Goal: Information Seeking & Learning: Check status

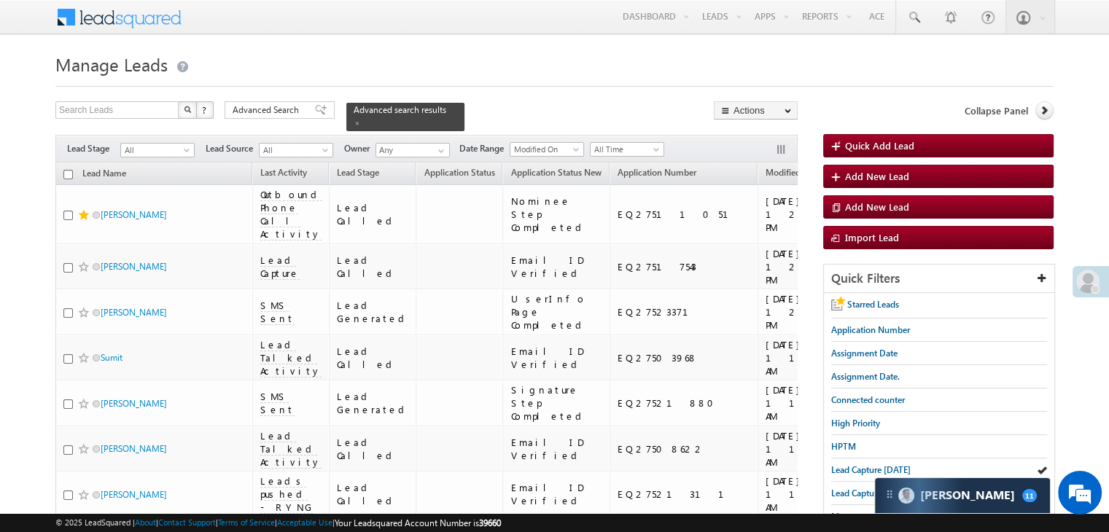
click at [858, 472] on span "Lead Capture [DATE]" at bounding box center [870, 469] width 79 height 11
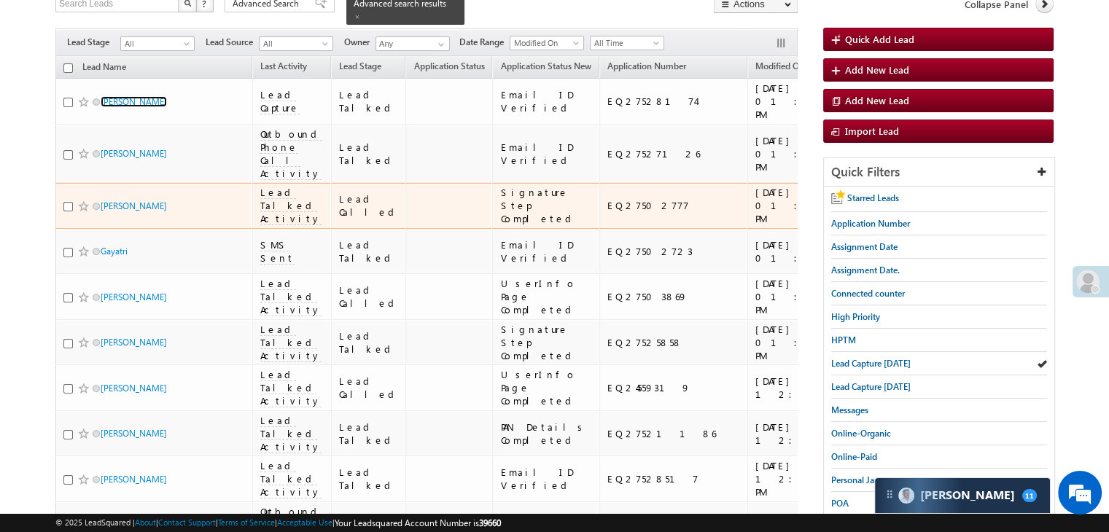
scroll to position [292, 0]
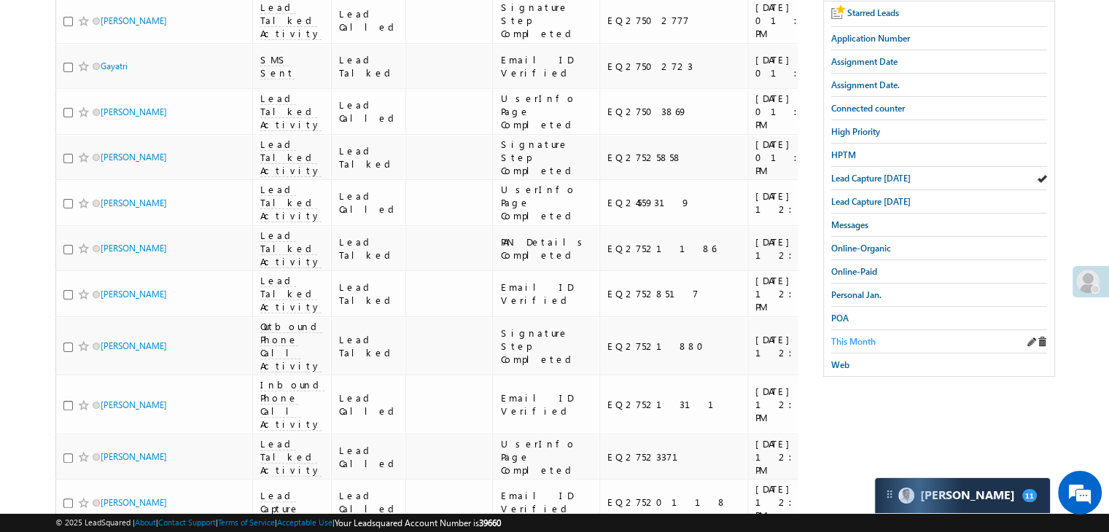
click at [863, 336] on span "This Month" at bounding box center [853, 341] width 44 height 11
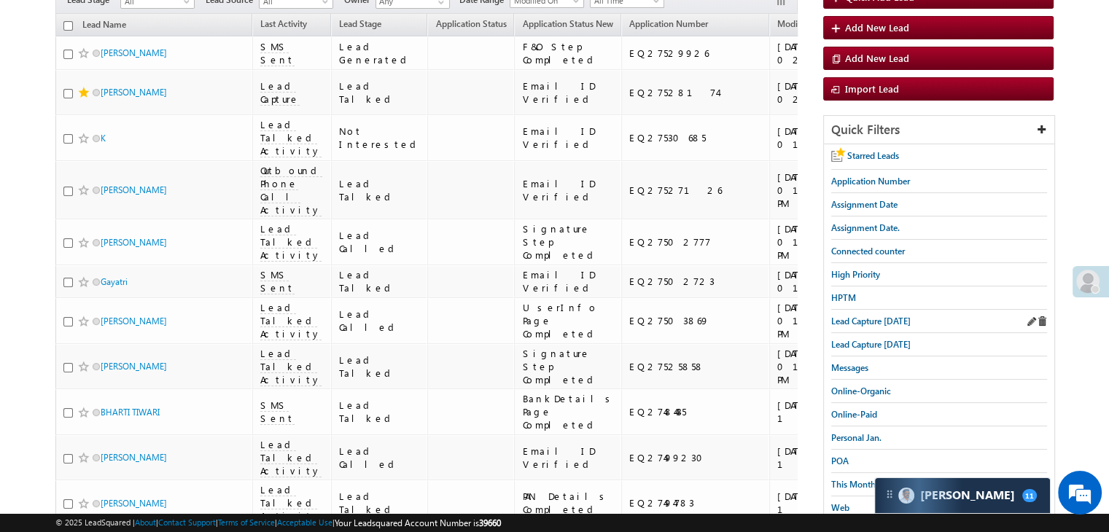
scroll to position [219, 0]
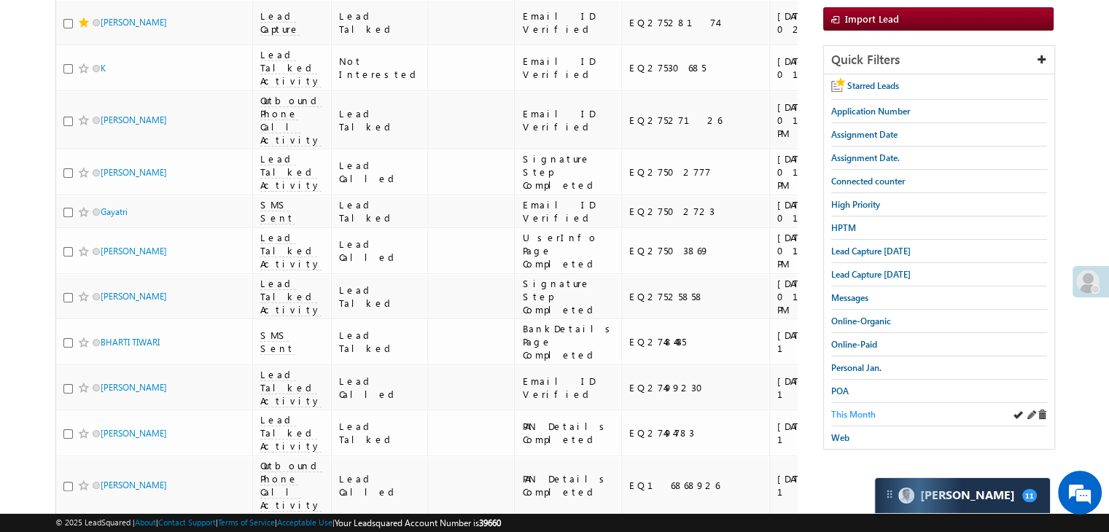
click at [868, 411] on span "This Month" at bounding box center [853, 414] width 44 height 11
click at [888, 251] on span "Lead Capture today" at bounding box center [870, 251] width 79 height 11
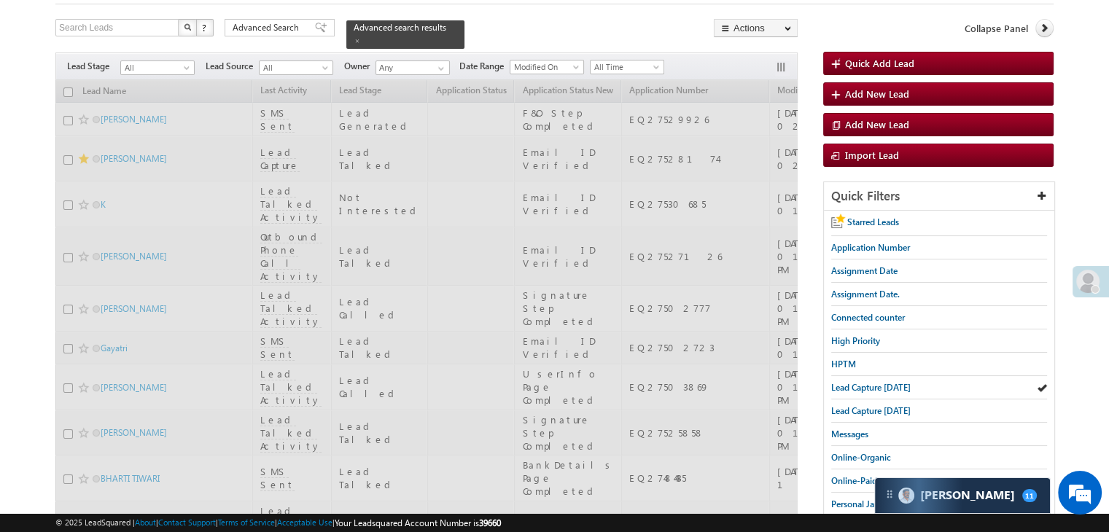
scroll to position [0, 0]
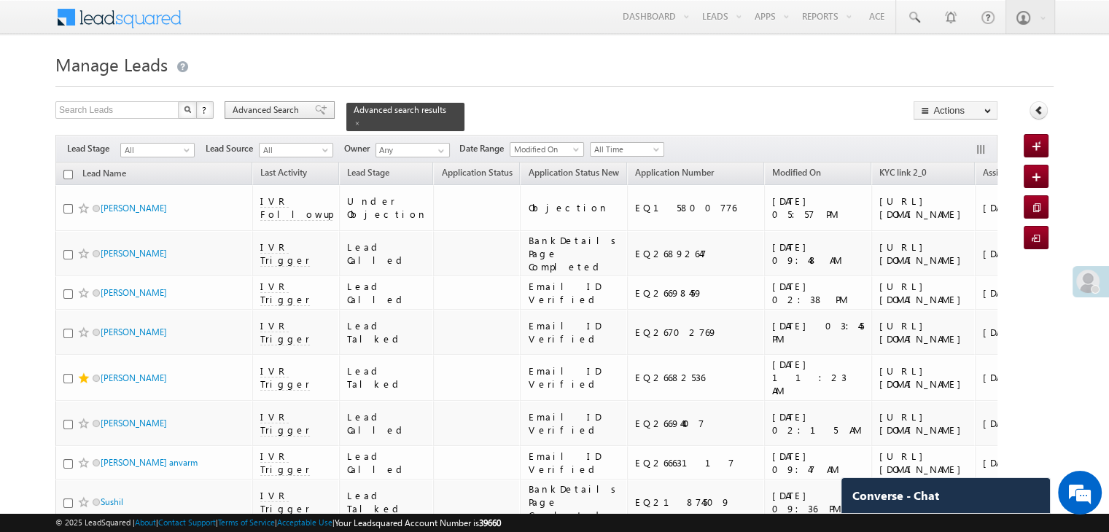
click at [248, 104] on span "Advanced Search" at bounding box center [268, 110] width 71 height 13
click at [0, 0] on link at bounding box center [0, 0] width 0 height 0
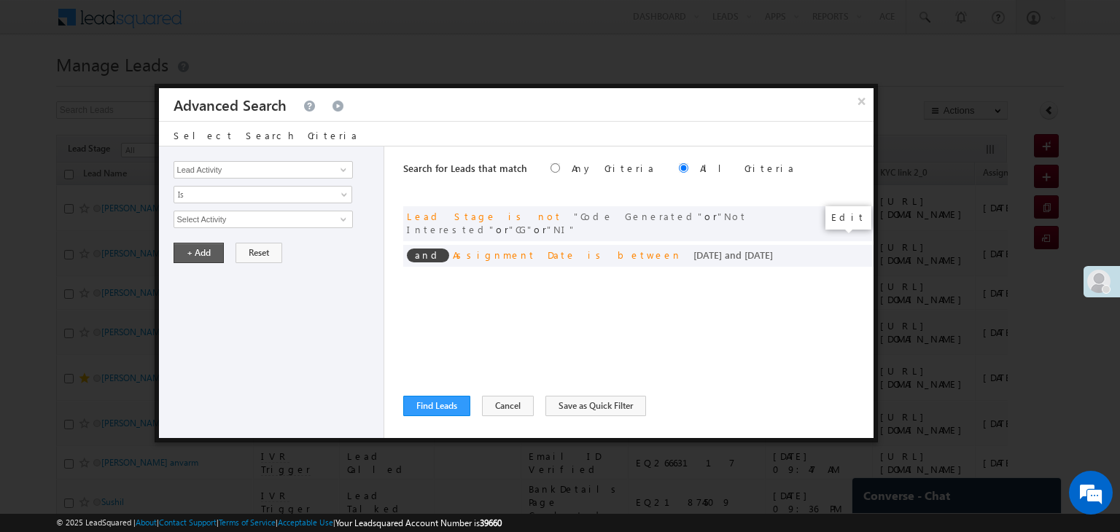
click at [0, 0] on span at bounding box center [0, 0] width 0 height 0
click at [722, 345] on div "Search for Leads that match Any Criteria All Criteria Note that the current tri…" at bounding box center [638, 293] width 470 height 292
click at [243, 239] on input "08/05/25" at bounding box center [216, 244] width 85 height 19
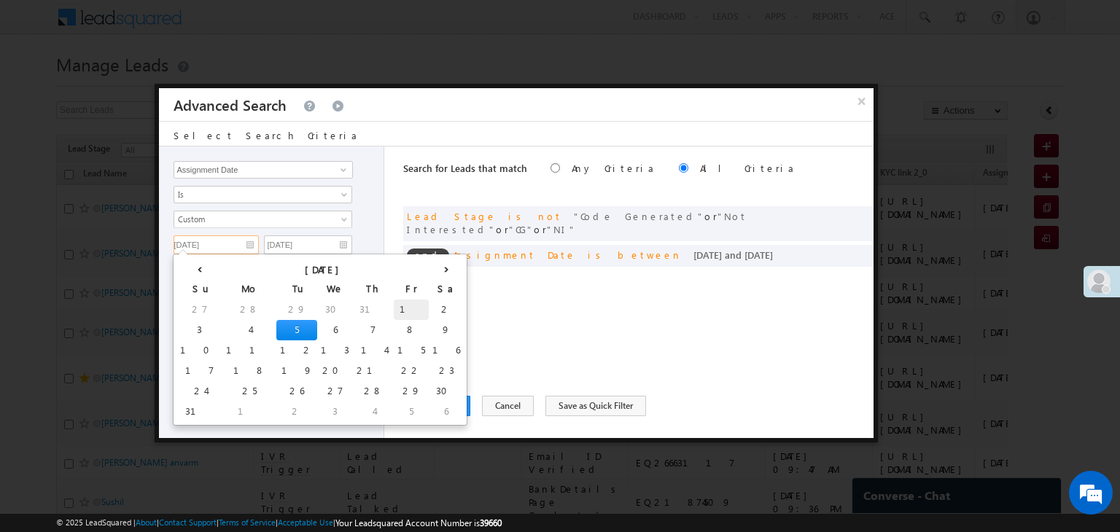
click at [394, 308] on td "1" at bounding box center [411, 310] width 35 height 20
type input "08/01/25"
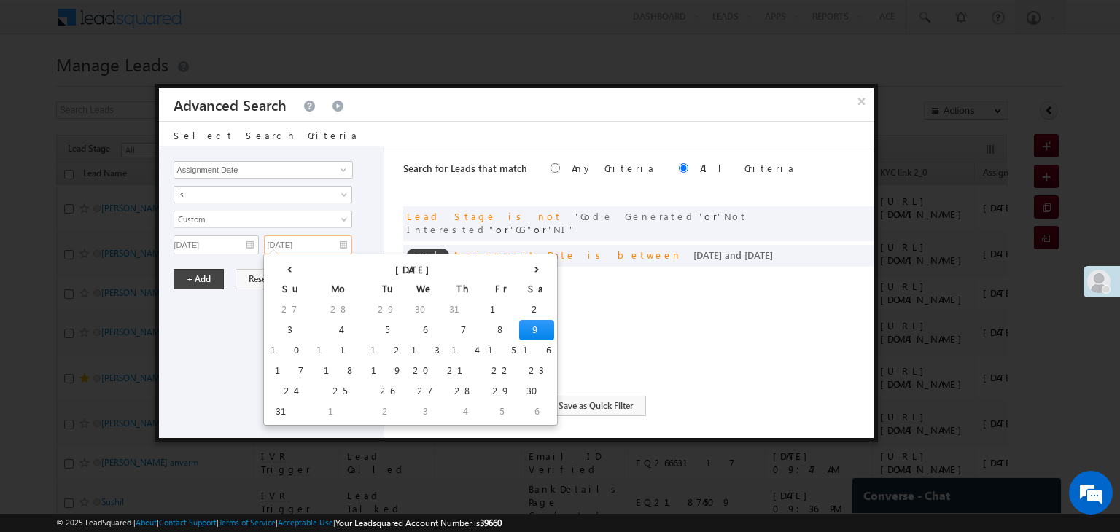
click at [324, 243] on input "08/09/25" at bounding box center [308, 244] width 88 height 19
click at [313, 330] on td "4" at bounding box center [340, 330] width 54 height 20
type input "08/04/25"
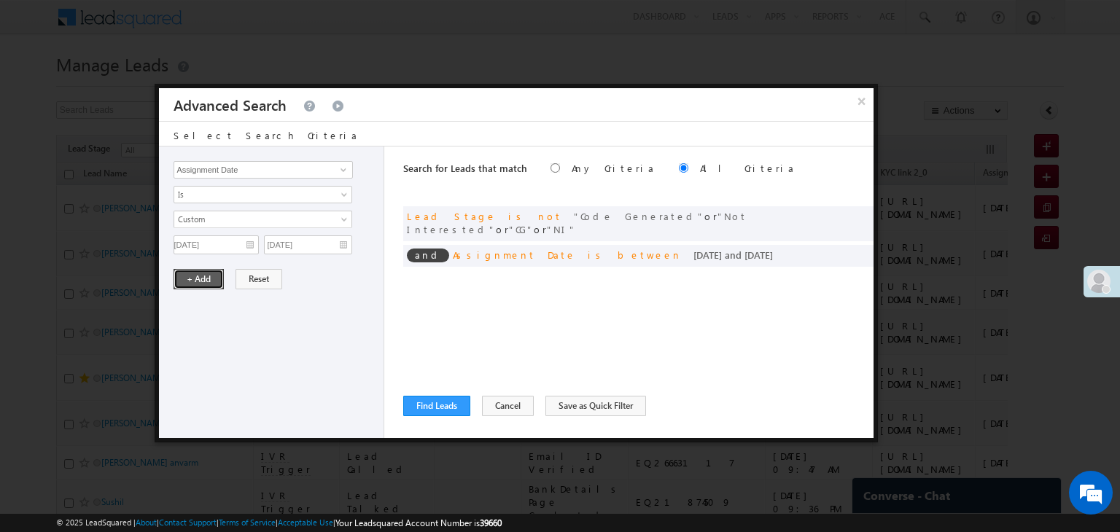
click at [204, 277] on button "+ Add" at bounding box center [199, 279] width 50 height 20
click at [448, 408] on button "Find Leads" at bounding box center [436, 406] width 67 height 20
